Goal: Task Accomplishment & Management: Complete application form

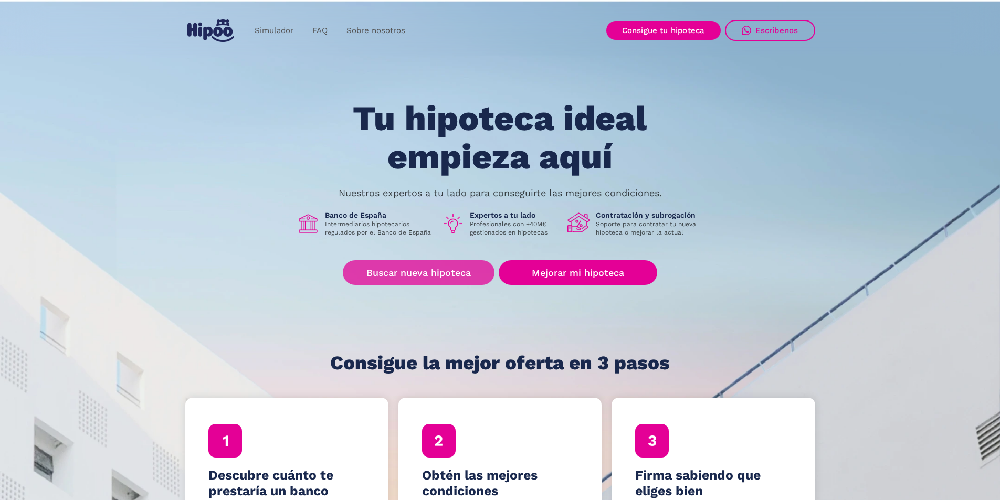
click at [438, 274] on link "Buscar nueva hipoteca" at bounding box center [419, 272] width 152 height 25
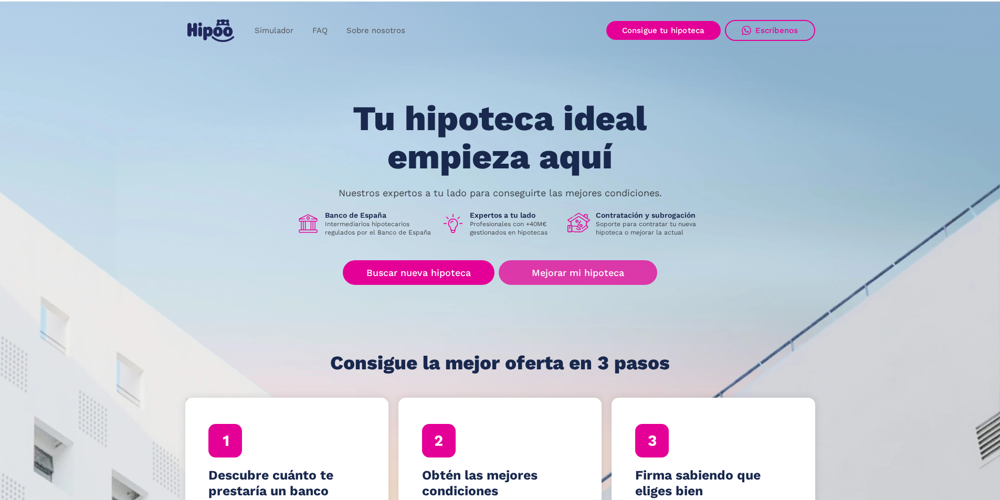
click at [564, 274] on link "Mejorar mi hipoteca" at bounding box center [578, 272] width 158 height 25
